Goal: Task Accomplishment & Management: Manage account settings

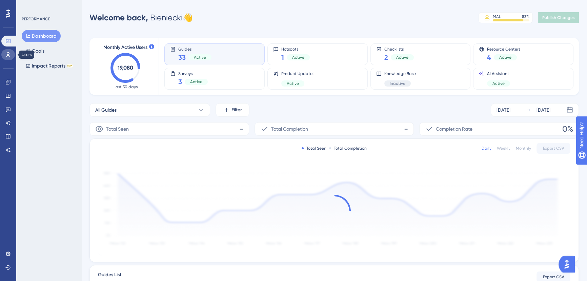
click at [9, 53] on icon at bounding box center [7, 54] width 5 height 5
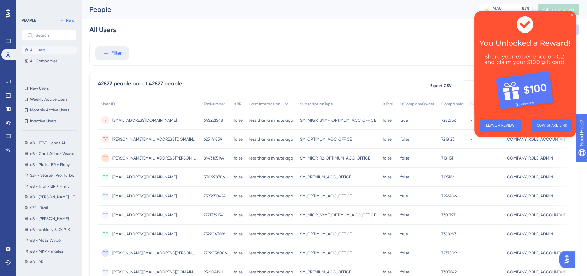
click at [571, 14] on icon "Close Preview" at bounding box center [572, 15] width 3 height 3
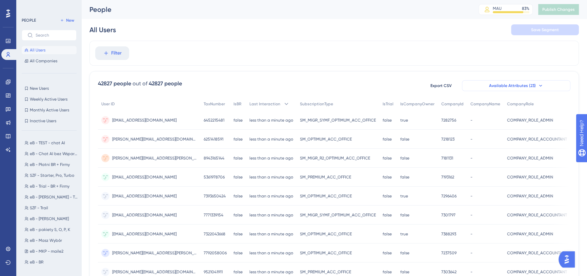
click at [549, 85] on button "Available Attributes (23)" at bounding box center [516, 85] width 109 height 11
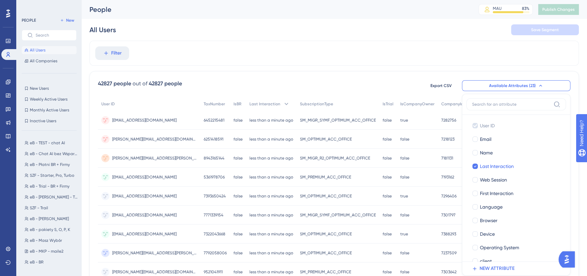
scroll to position [47, 0]
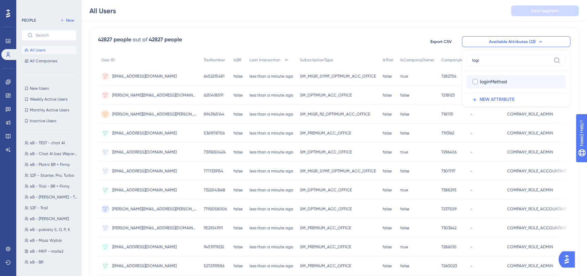
type input "logi"
click at [489, 81] on span "loginMethod" at bounding box center [493, 82] width 27 height 8
checkbox input "true"
click at [529, 27] on div "42827 people out of 42827 people Export CSV Available Attributes (23) logi logi…" at bounding box center [335, 252] width 490 height 450
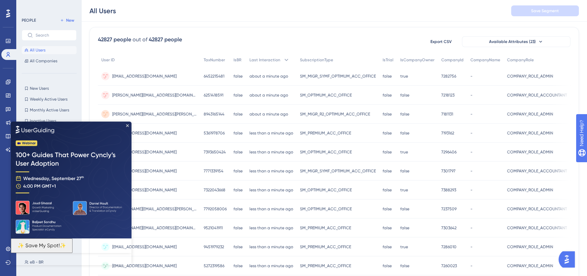
click at [125, 124] on img at bounding box center [71, 180] width 121 height 117
click at [129, 125] on icon "Close Preview" at bounding box center [127, 125] width 3 height 3
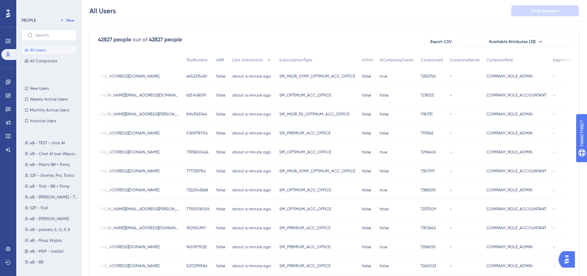
scroll to position [47, 4]
click at [423, 14] on div "All Users Save Segment" at bounding box center [334, 11] width 506 height 22
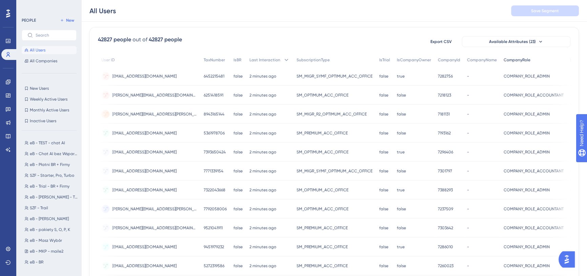
scroll to position [0, 17]
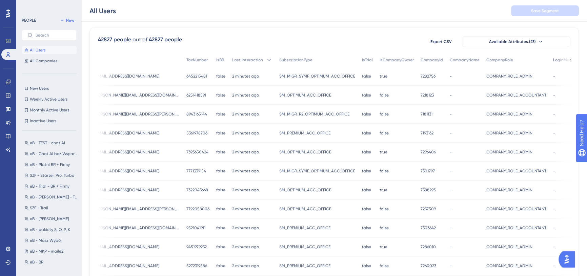
click at [553, 59] on span "LoginMethod" at bounding box center [565, 59] width 25 height 5
click at [553, 57] on span "LoginMethod" at bounding box center [565, 59] width 25 height 5
click at [553, 61] on span "LoginMethod" at bounding box center [565, 59] width 25 height 5
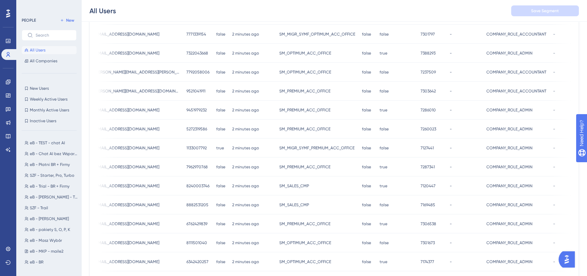
scroll to position [268, 4]
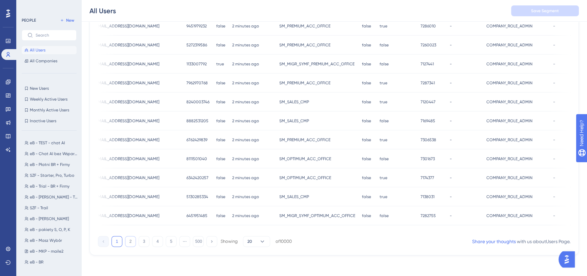
click at [130, 242] on button "2" at bounding box center [130, 241] width 11 height 11
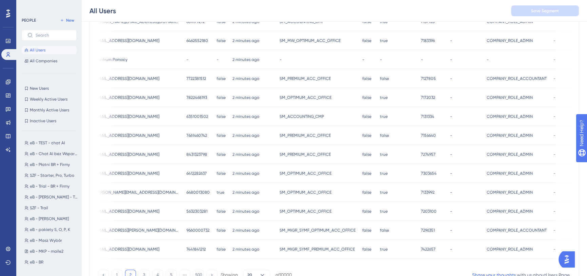
scroll to position [237, 4]
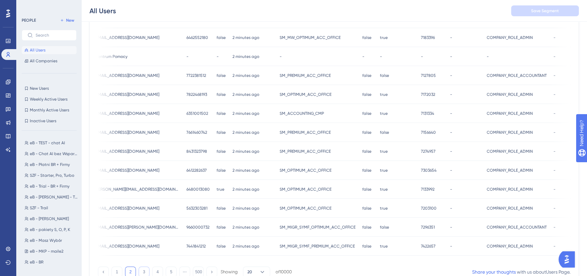
click at [139, 272] on button "3" at bounding box center [144, 272] width 11 height 11
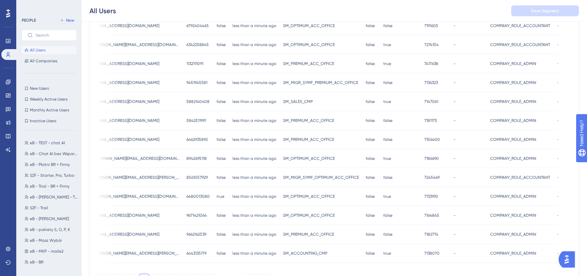
scroll to position [271, 4]
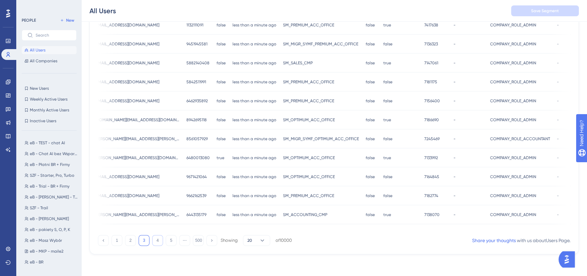
click at [152, 241] on button "4" at bounding box center [157, 240] width 11 height 11
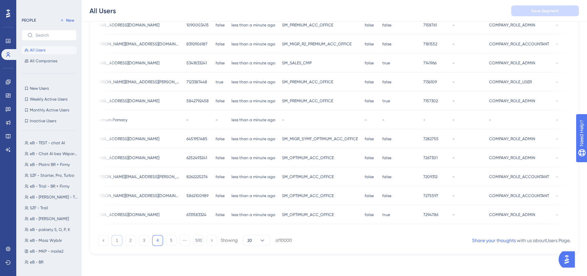
click at [105, 242] on div "1 2 3 4 5 ⋯ 500 Showing 20 of 10000" at bounding box center [195, 240] width 194 height 11
click at [112, 243] on button "1" at bounding box center [117, 240] width 11 height 11
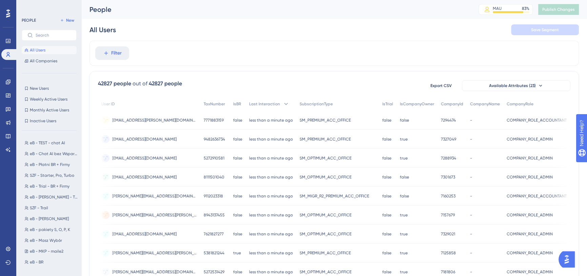
scroll to position [0, 27]
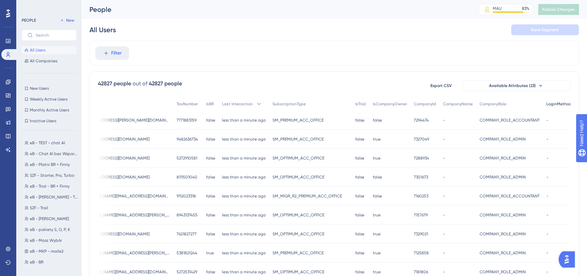
click at [547, 103] on span "LoginMethod" at bounding box center [559, 103] width 25 height 5
drag, startPoint x: 101, startPoint y: 53, endPoint x: 125, endPoint y: 54, distance: 24.4
click at [103, 53] on icon at bounding box center [106, 53] width 6 height 6
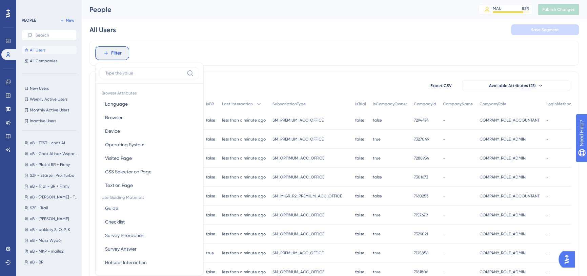
scroll to position [31, 4]
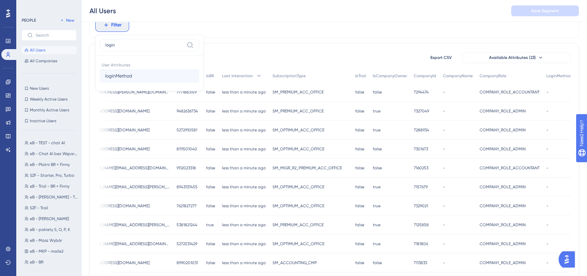
type input "login"
click at [132, 75] on button "loginMethod loginMethod" at bounding box center [150, 76] width 100 height 14
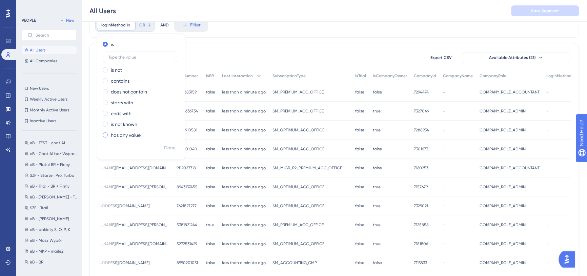
click at [128, 136] on label "has any value" at bounding box center [126, 135] width 30 height 8
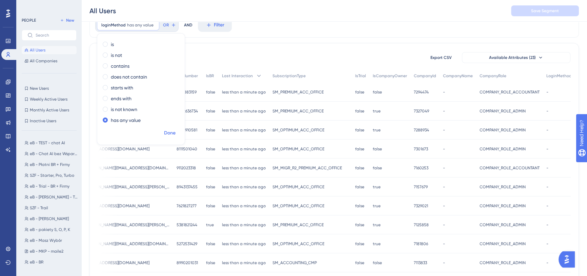
click at [167, 135] on span "Done" at bounding box center [170, 133] width 12 height 8
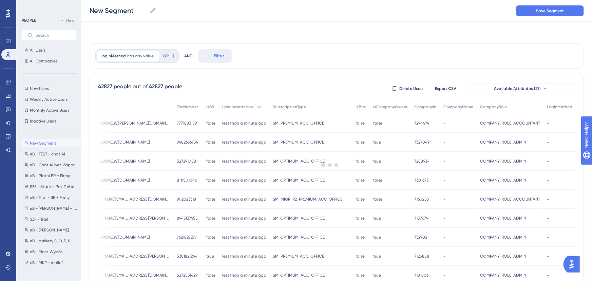
scroll to position [0, 0]
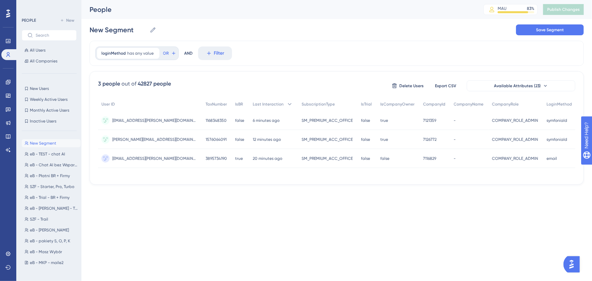
click at [335, 35] on div "New Segment New Segment Save Segment" at bounding box center [337, 30] width 494 height 22
click at [491, 202] on div "Performance Users Engagement Widgets Feedback Product Updates Knowledge Base AI…" at bounding box center [296, 103] width 592 height 206
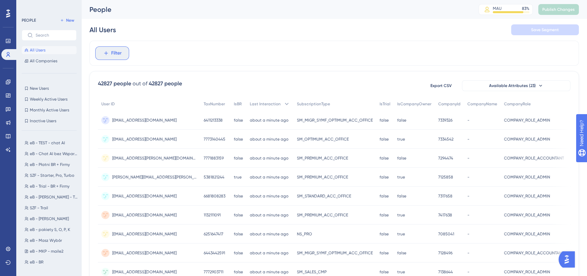
click at [123, 56] on button "Filter" at bounding box center [112, 53] width 34 height 14
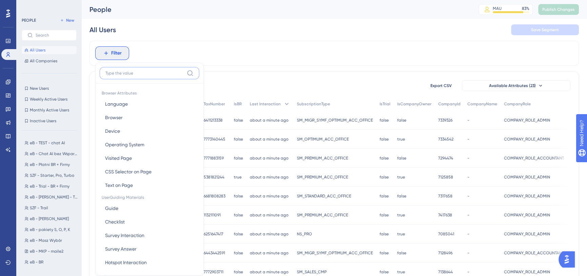
scroll to position [30, 0]
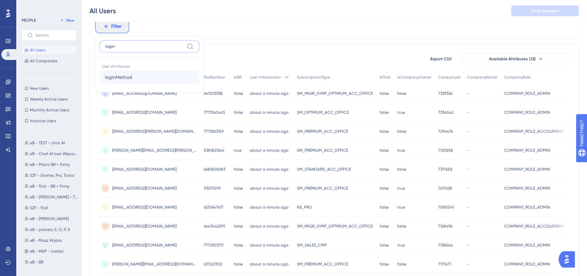
type input "login"
click at [118, 79] on span "loginMethod" at bounding box center [118, 77] width 27 height 8
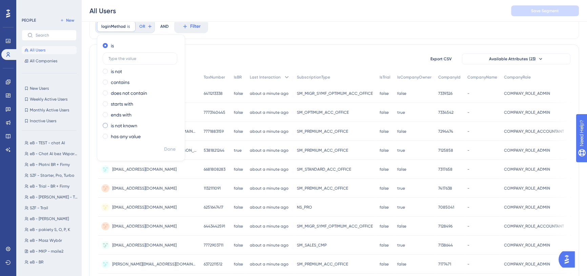
click at [125, 126] on label "is not known" at bounding box center [124, 126] width 26 height 8
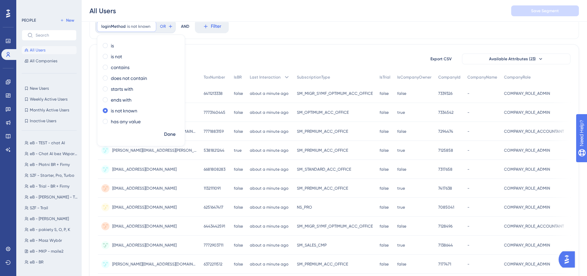
click at [123, 136] on div "Done" at bounding box center [140, 138] width 87 height 18
click at [121, 123] on label "has any value" at bounding box center [126, 122] width 30 height 8
click at [172, 135] on span "Done" at bounding box center [170, 135] width 12 height 8
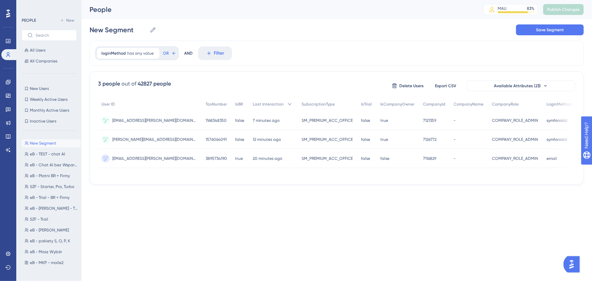
scroll to position [0, 0]
click at [433, 26] on div "New Segment New Segment Save Segment" at bounding box center [337, 30] width 494 height 22
click at [410, 19] on div "People MAU 83 % Click to see add-on and upgrade options Publish Changes New Seg…" at bounding box center [337, 20] width 494 height 41
click at [301, 52] on div "loginMethod has any value Remove OR AND Filter" at bounding box center [337, 53] width 494 height 25
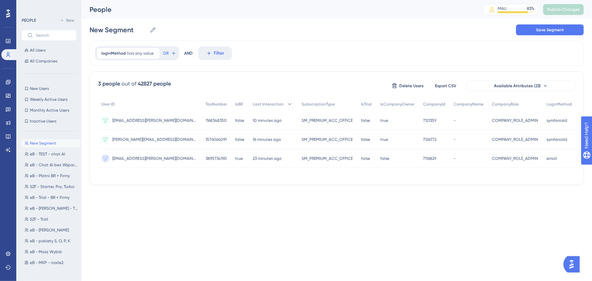
click at [513, 60] on div "loginMethod has any value Remove OR AND Filter" at bounding box center [337, 53] width 494 height 25
drag, startPoint x: 427, startPoint y: 30, endPoint x: 417, endPoint y: 25, distance: 10.3
click at [427, 30] on div "New Segment New Segment Save Segment" at bounding box center [337, 30] width 494 height 22
